Goal: Information Seeking & Learning: Learn about a topic

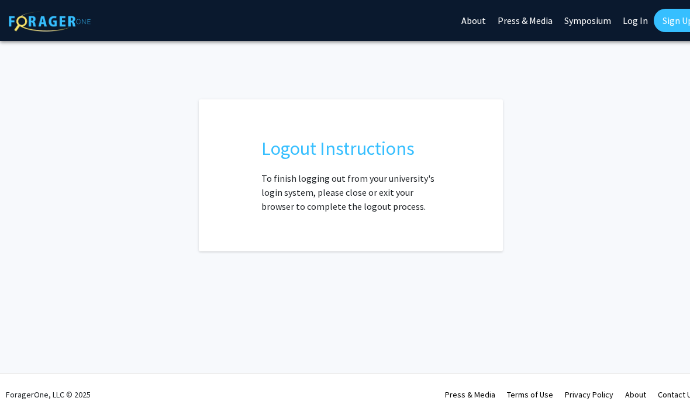
click at [633, 22] on link "Log In" at bounding box center [634, 20] width 37 height 41
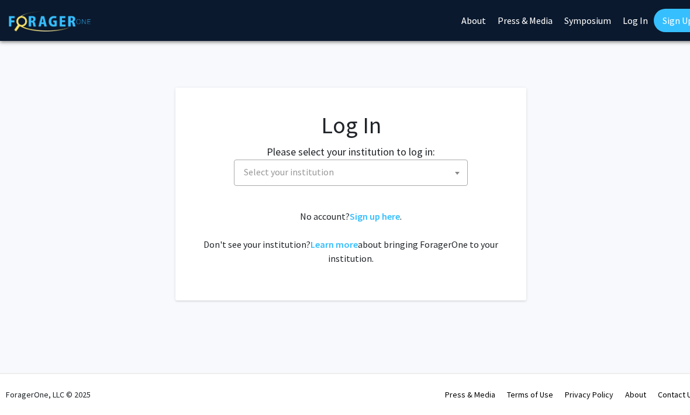
click at [410, 167] on span "Select your institution" at bounding box center [353, 172] width 228 height 24
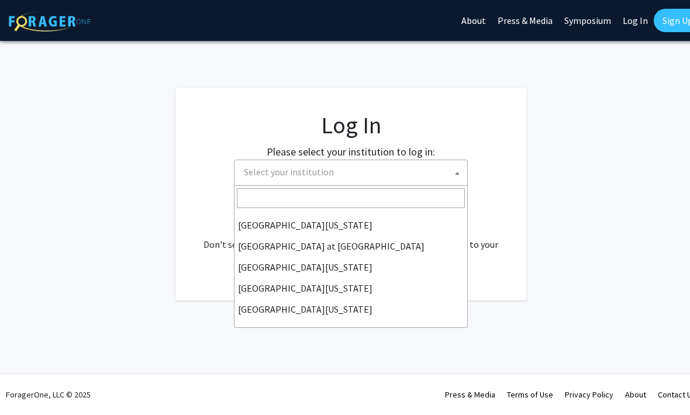
scroll to position [409, 0]
select select "33"
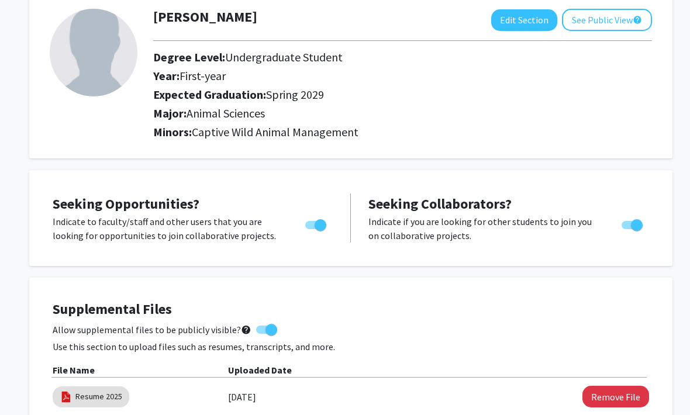
scroll to position [68, 0]
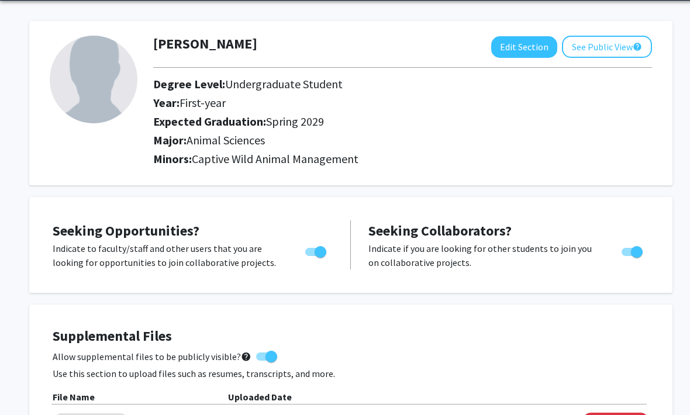
scroll to position [0, 0]
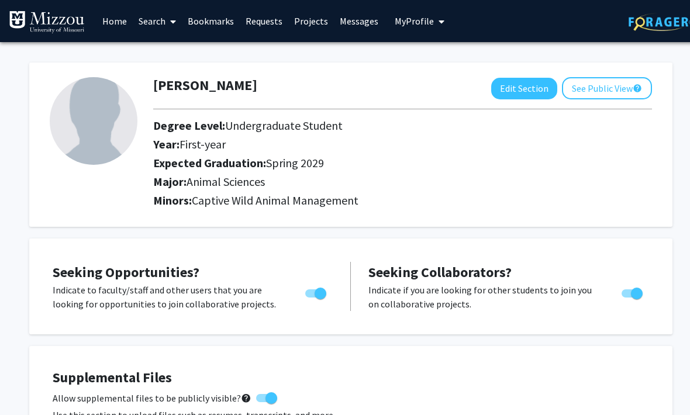
click at [153, 23] on link "Search" at bounding box center [157, 21] width 49 height 41
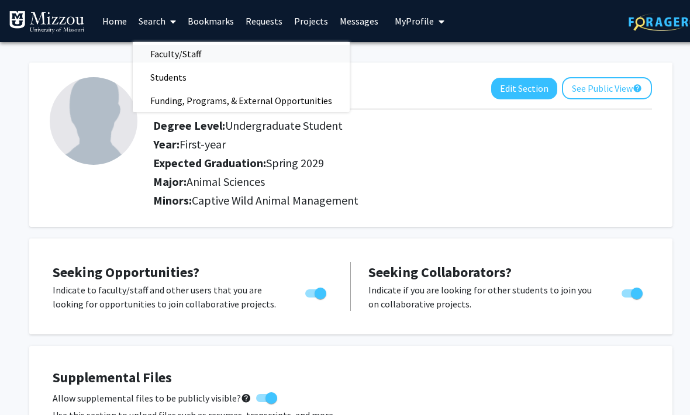
click at [169, 53] on span "Faculty/Staff" at bounding box center [176, 53] width 86 height 23
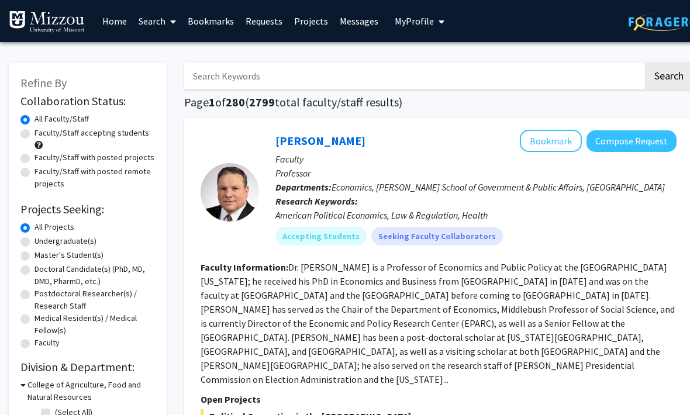
click at [34, 240] on label "Undergraduate(s)" at bounding box center [65, 241] width 62 height 12
click at [34, 240] on input "Undergraduate(s)" at bounding box center [38, 239] width 8 height 8
radio input "true"
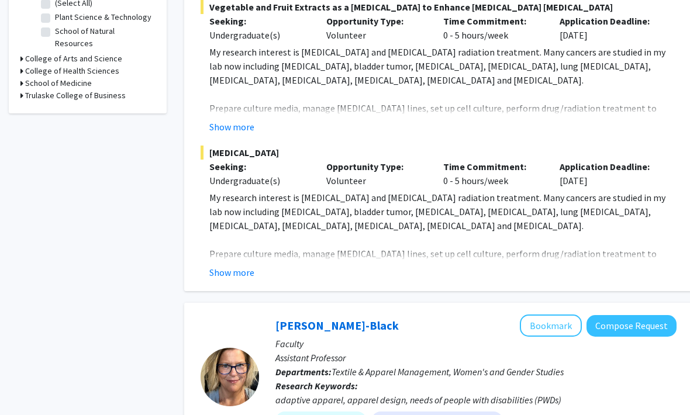
scroll to position [419, 0]
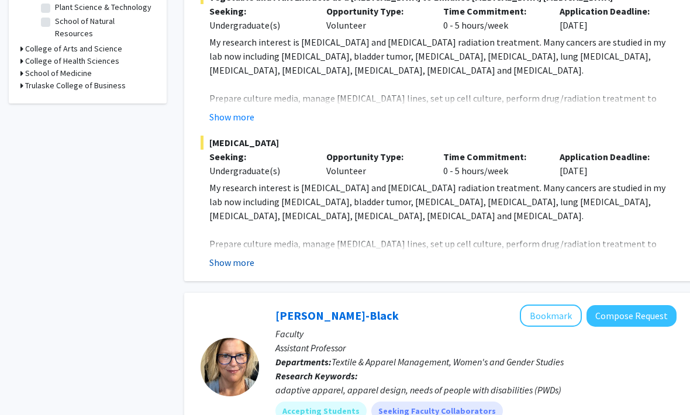
click at [224, 255] on button "Show more" at bounding box center [231, 262] width 45 height 14
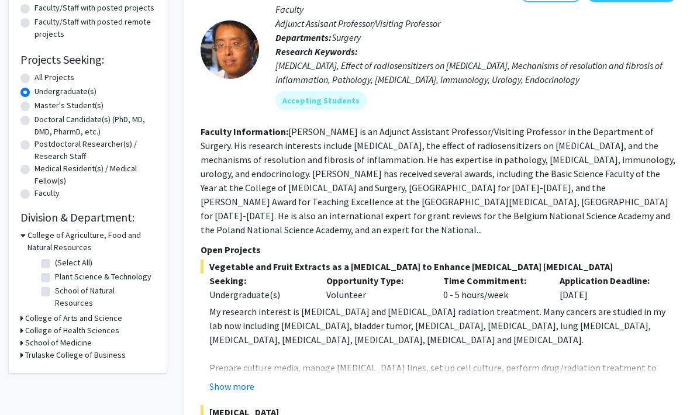
scroll to position [149, 0]
click at [22, 232] on icon at bounding box center [22, 236] width 5 height 12
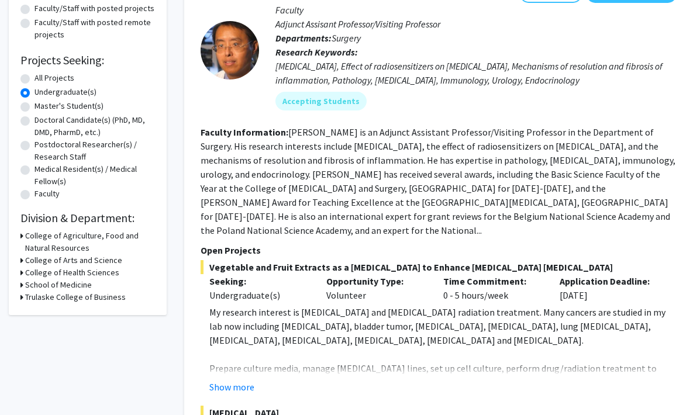
click at [26, 255] on h3 "College of Arts and Science" at bounding box center [73, 260] width 97 height 12
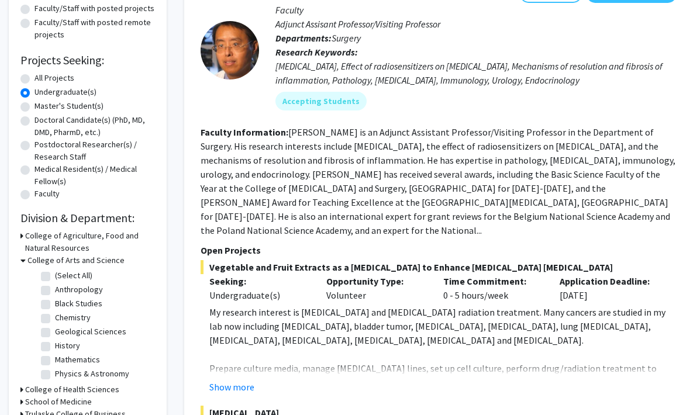
click at [55, 273] on label "(Select All)" at bounding box center [73, 275] width 37 height 12
click at [55, 273] on input "(Select All)" at bounding box center [59, 273] width 8 height 8
checkbox input "true"
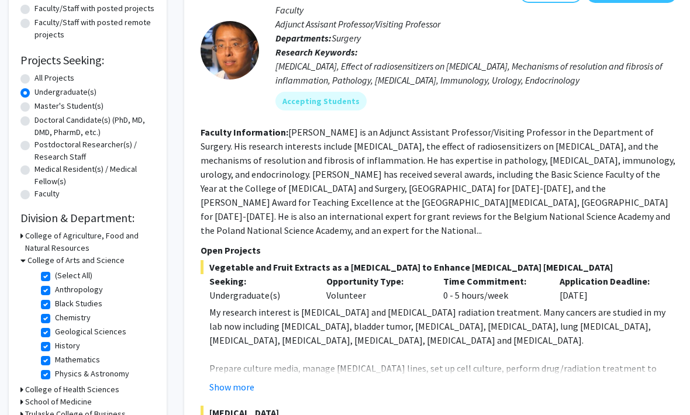
checkbox input "true"
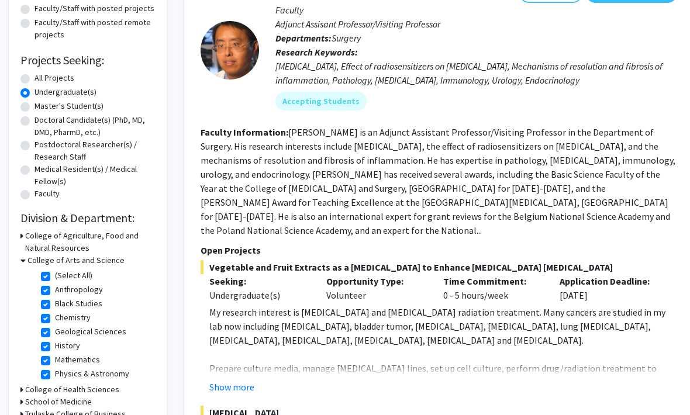
checkbox input "true"
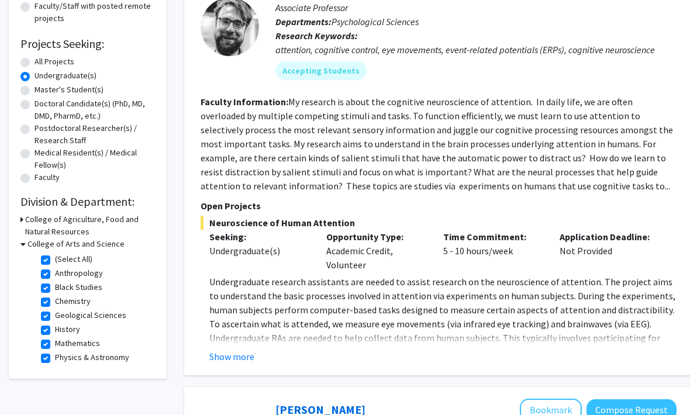
scroll to position [173, 0]
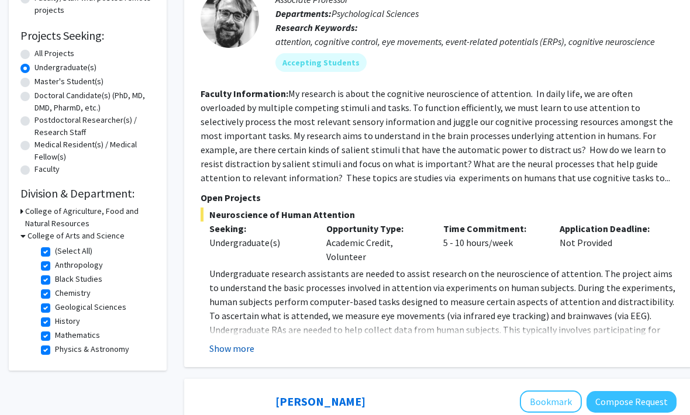
click at [221, 345] on button "Show more" at bounding box center [231, 349] width 45 height 14
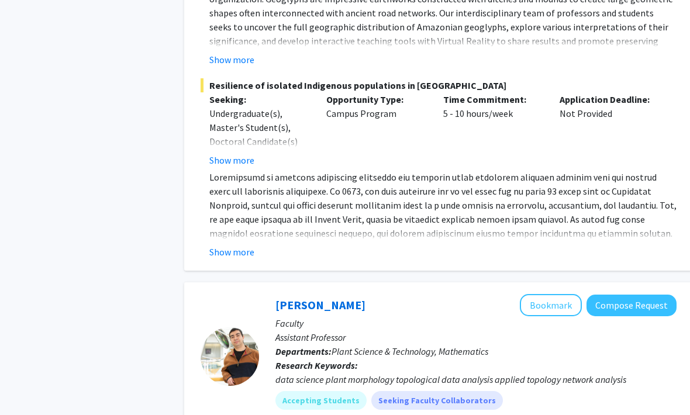
scroll to position [2165, 0]
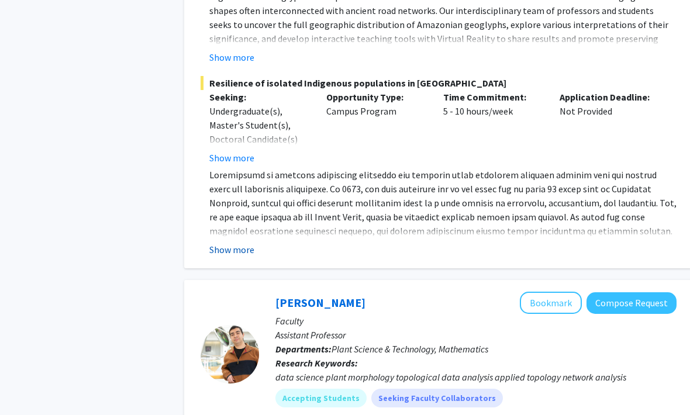
click at [223, 254] on button "Show more" at bounding box center [231, 250] width 45 height 14
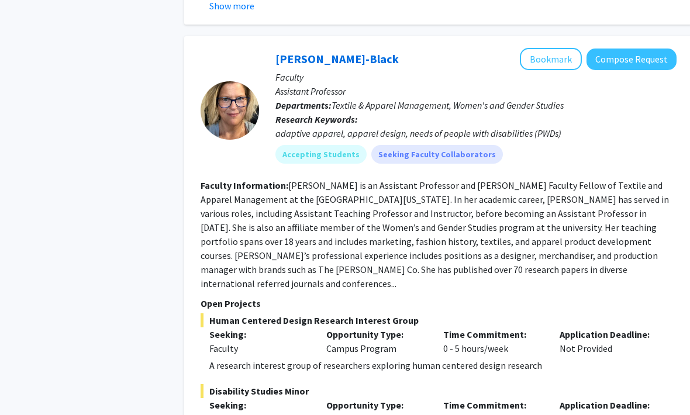
scroll to position [3559, 0]
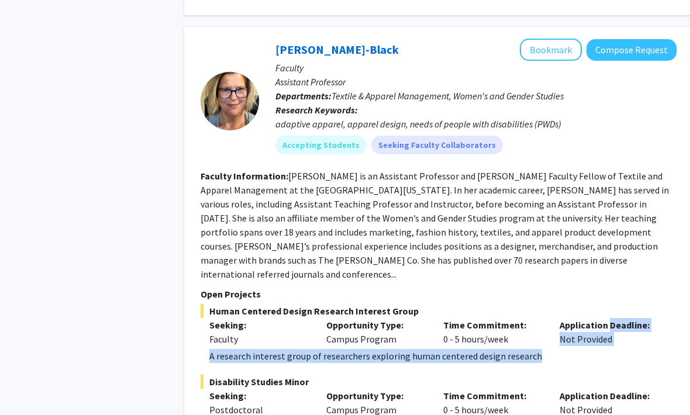
click at [661, 349] on p "A research interest group of researchers exploring human centered design resear…" at bounding box center [442, 356] width 467 height 14
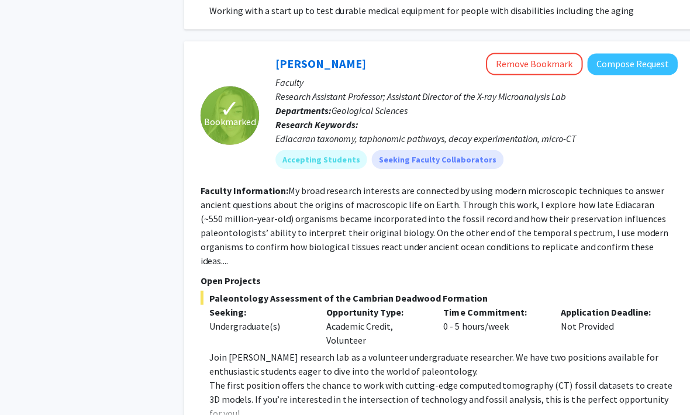
scroll to position [4172, 0]
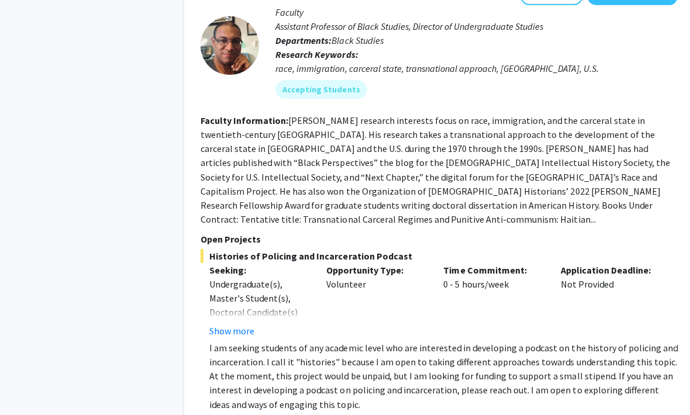
scroll to position [4759, 0]
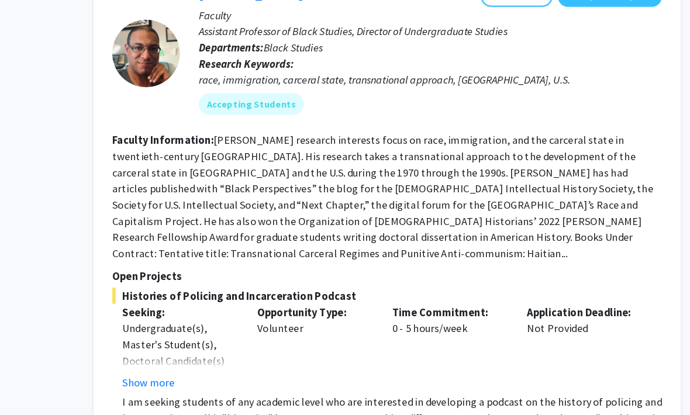
scroll to position [4797, 12]
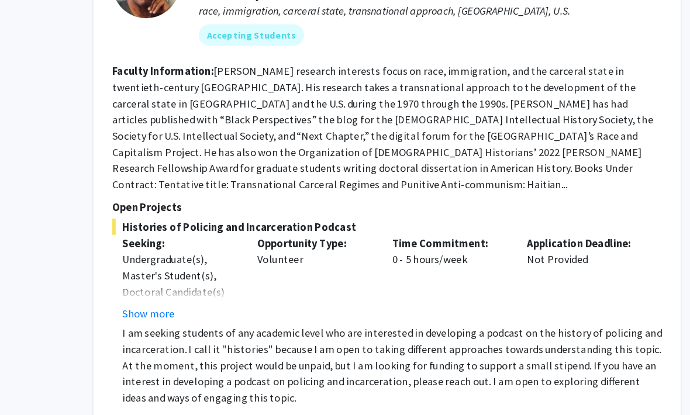
click at [451, 413] on span "Next »" at bounding box center [463, 419] width 25 height 12
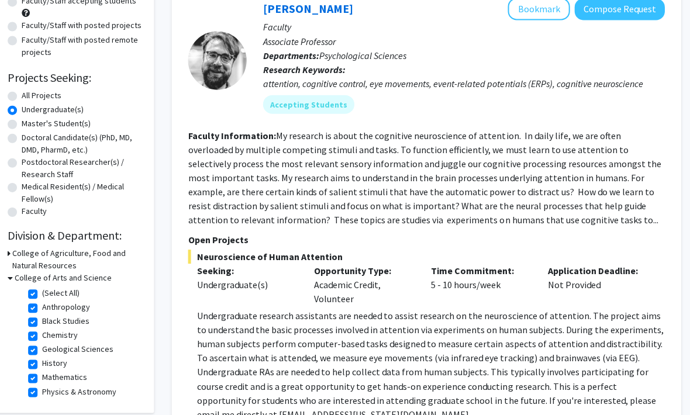
scroll to position [140, 12]
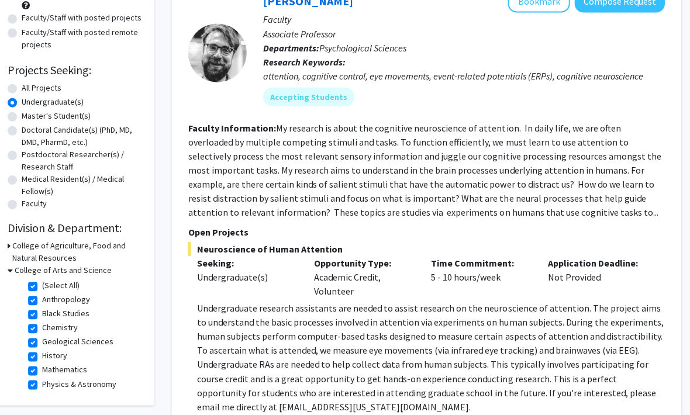
click at [16, 266] on h3 "College of Arts and Science" at bounding box center [64, 270] width 97 height 12
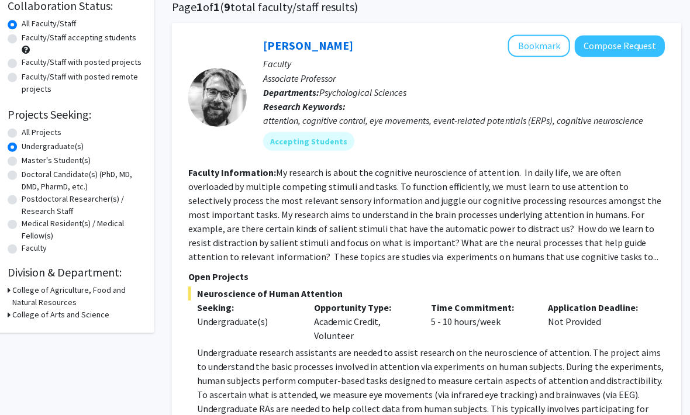
scroll to position [95, 12]
click at [23, 127] on label "All Projects" at bounding box center [43, 132] width 40 height 12
click at [23, 127] on input "All Projects" at bounding box center [27, 130] width 8 height 8
radio input "true"
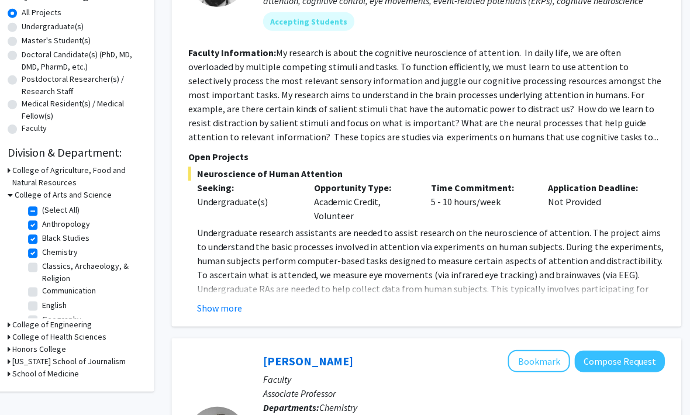
scroll to position [218, 12]
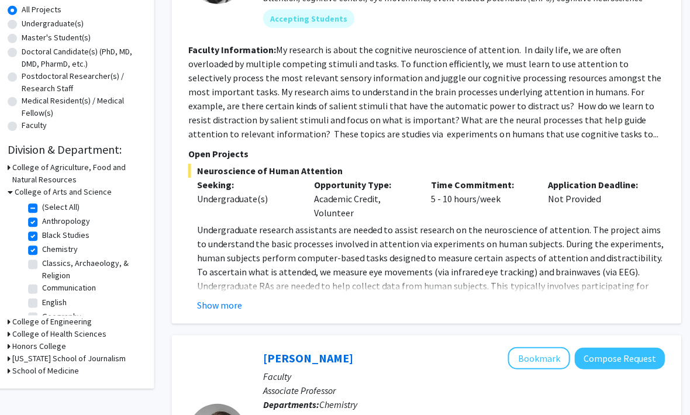
click at [16, 190] on h3 "College of Arts and Science" at bounding box center [64, 191] width 97 height 12
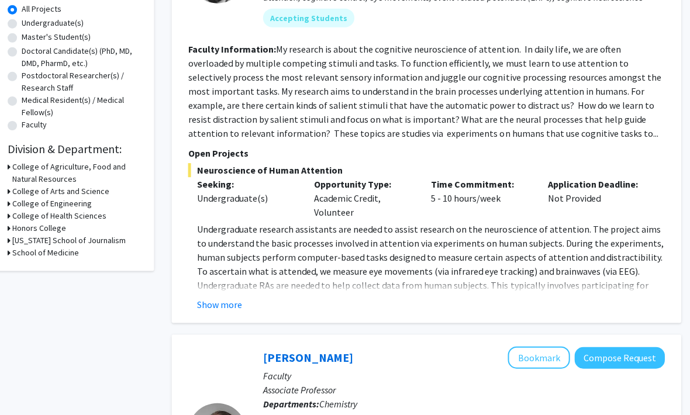
click at [9, 224] on icon at bounding box center [10, 228] width 3 height 12
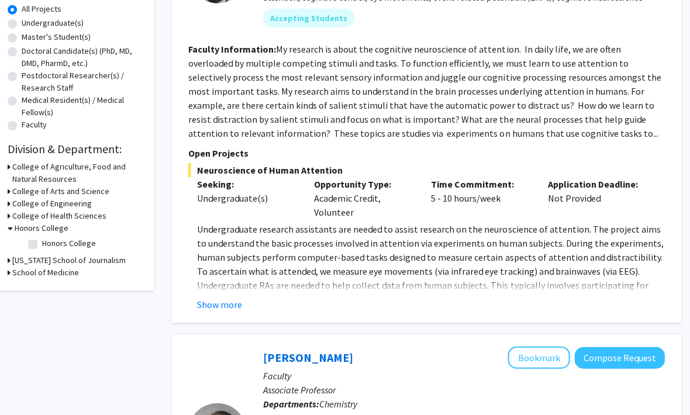
click at [43, 240] on label "Honors College" at bounding box center [70, 243] width 54 height 12
click at [43, 240] on input "Honors College" at bounding box center [47, 241] width 8 height 8
checkbox input "true"
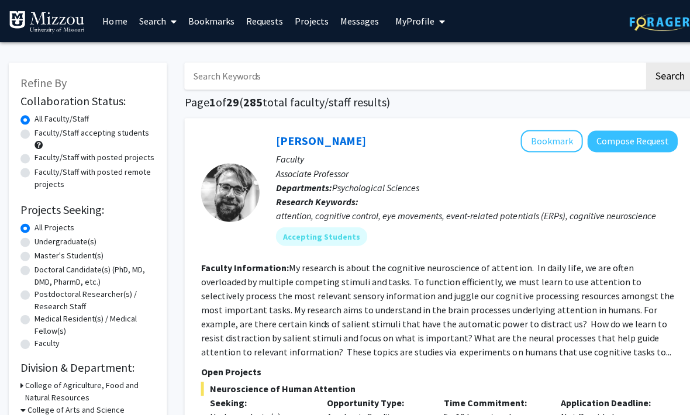
click at [34, 237] on label "Undergraduate(s)" at bounding box center [65, 241] width 62 height 12
click at [34, 237] on input "Undergraduate(s)" at bounding box center [38, 239] width 8 height 8
radio input "true"
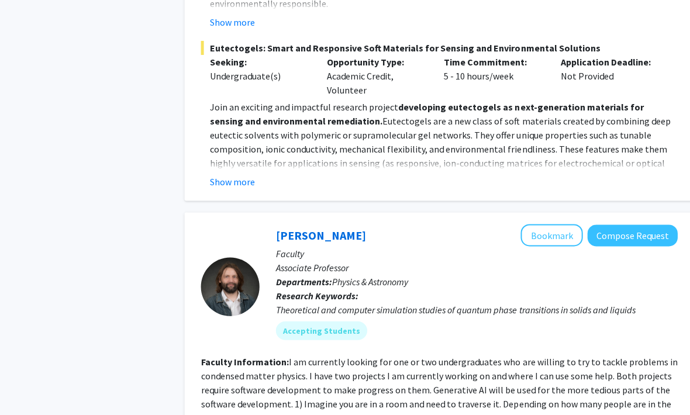
scroll to position [967, 0]
